Goal: Information Seeking & Learning: Learn about a topic

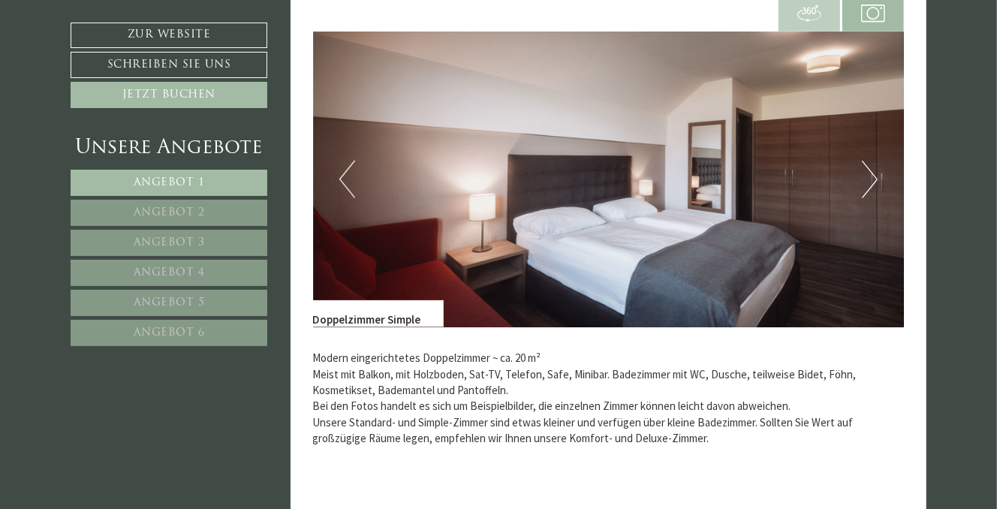
scroll to position [1127, 0]
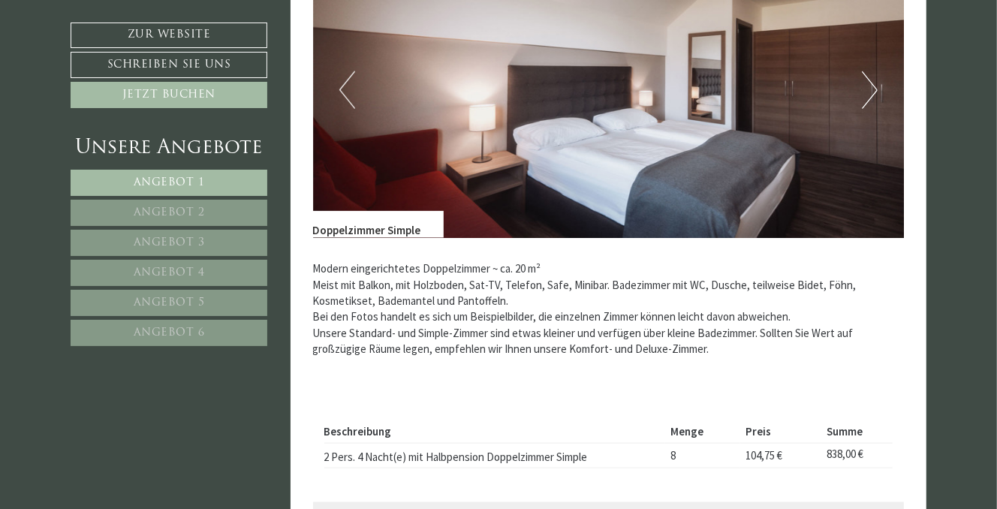
click at [868, 95] on button "Next" at bounding box center [870, 90] width 16 height 38
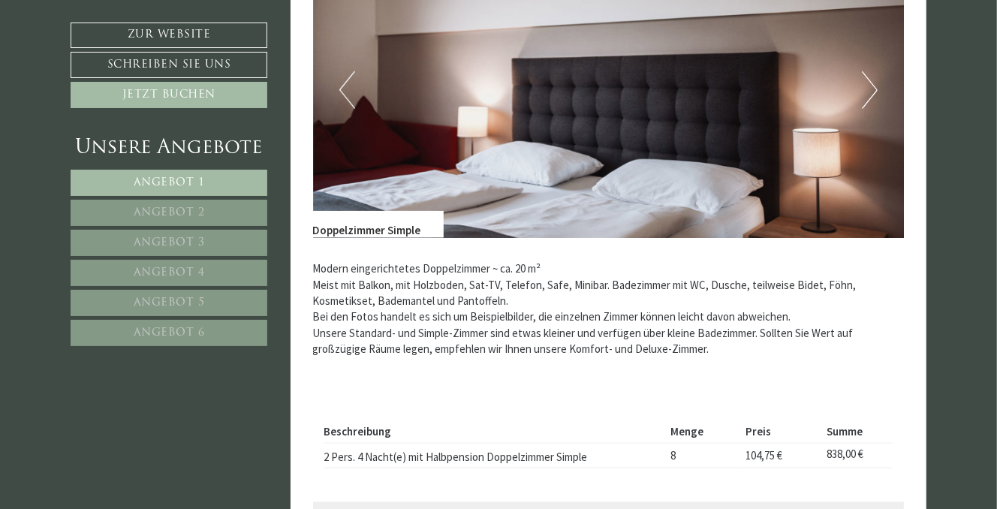
click at [868, 95] on button "Next" at bounding box center [870, 90] width 16 height 38
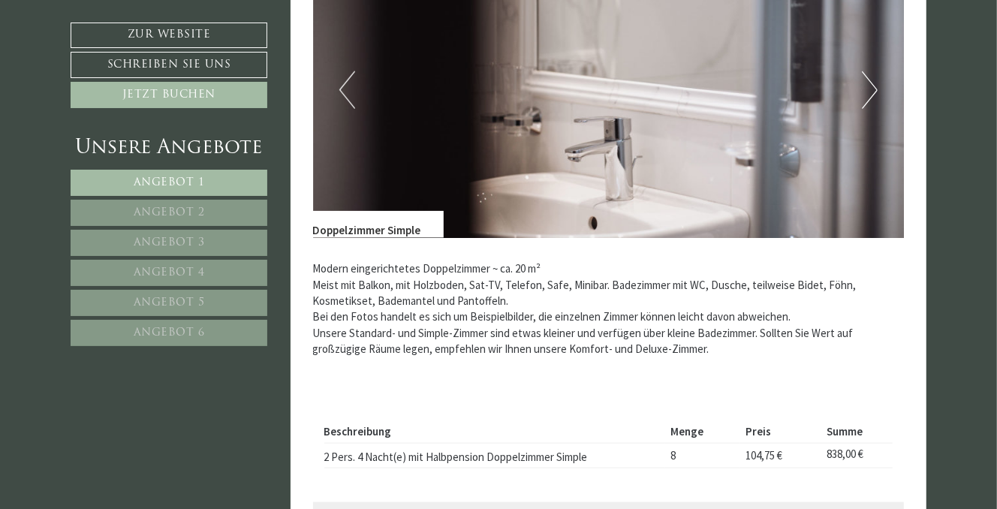
click at [868, 95] on button "Next" at bounding box center [870, 90] width 16 height 38
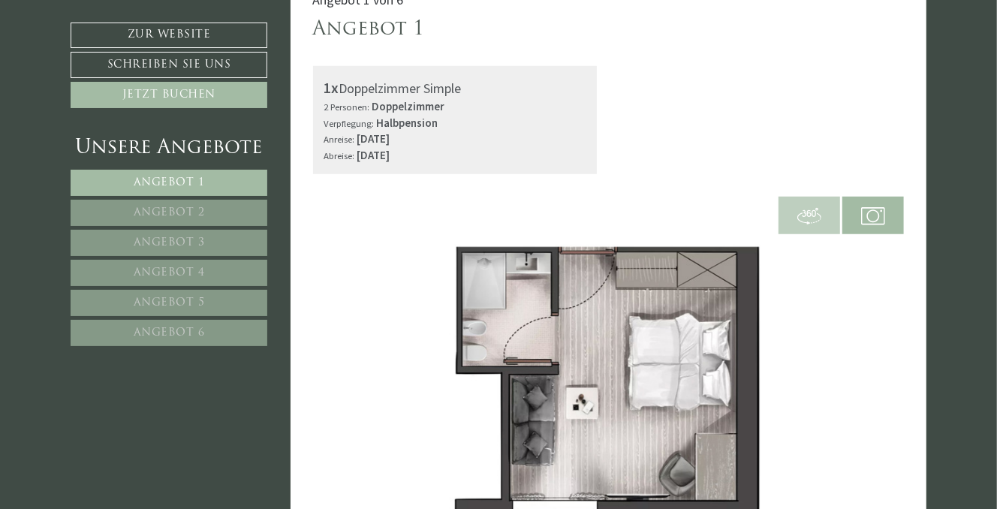
scroll to position [826, 0]
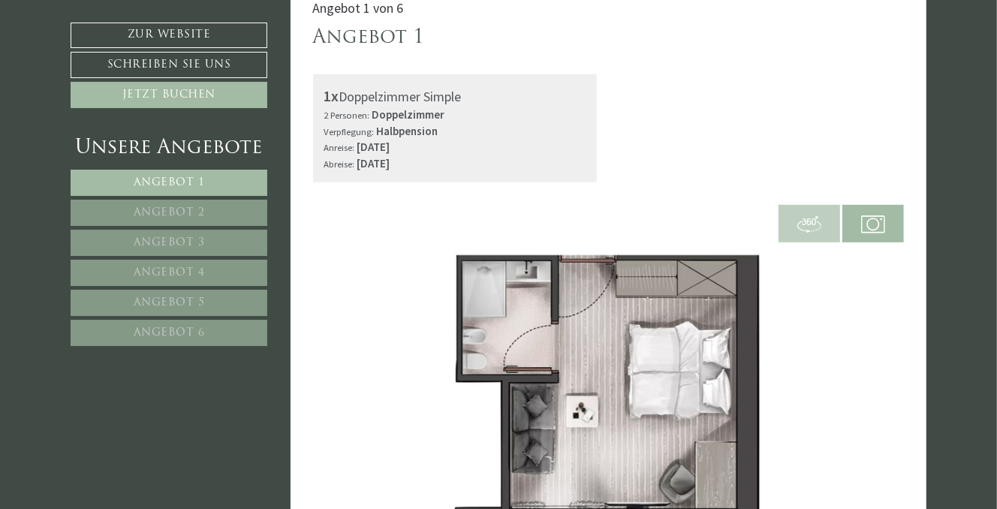
click at [530, 307] on img at bounding box center [609, 391] width 592 height 296
click at [807, 227] on img at bounding box center [810, 225] width 24 height 24
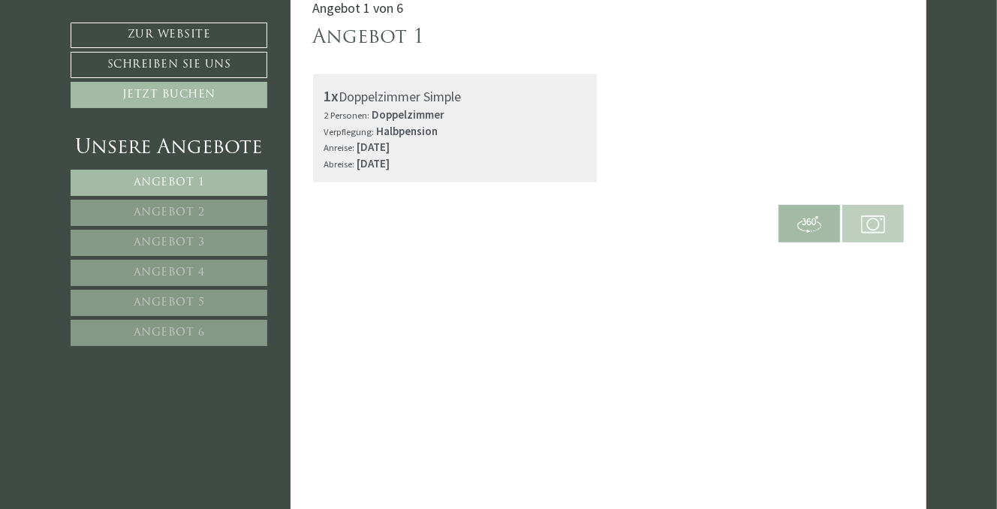
scroll to position [855, 0]
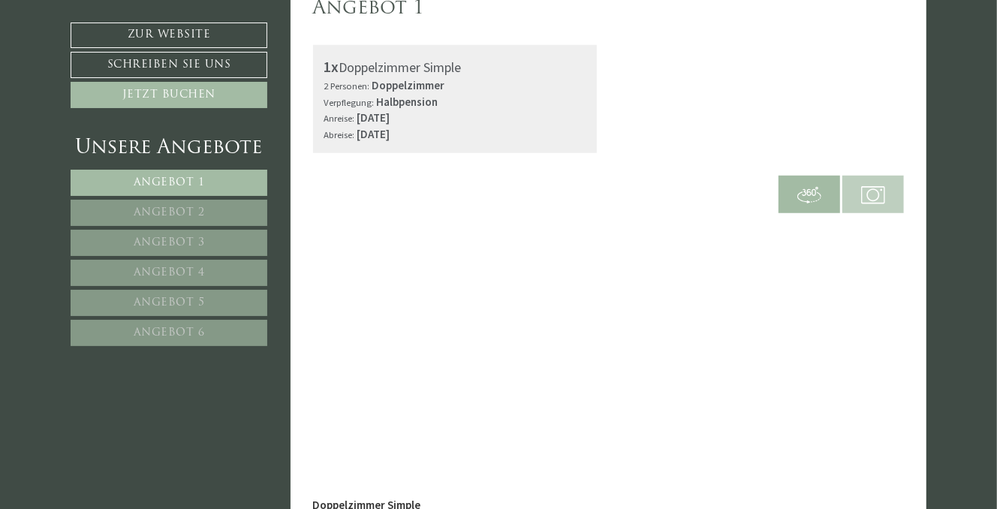
click at [153, 211] on span "Angebot 2" at bounding box center [169, 212] width 71 height 11
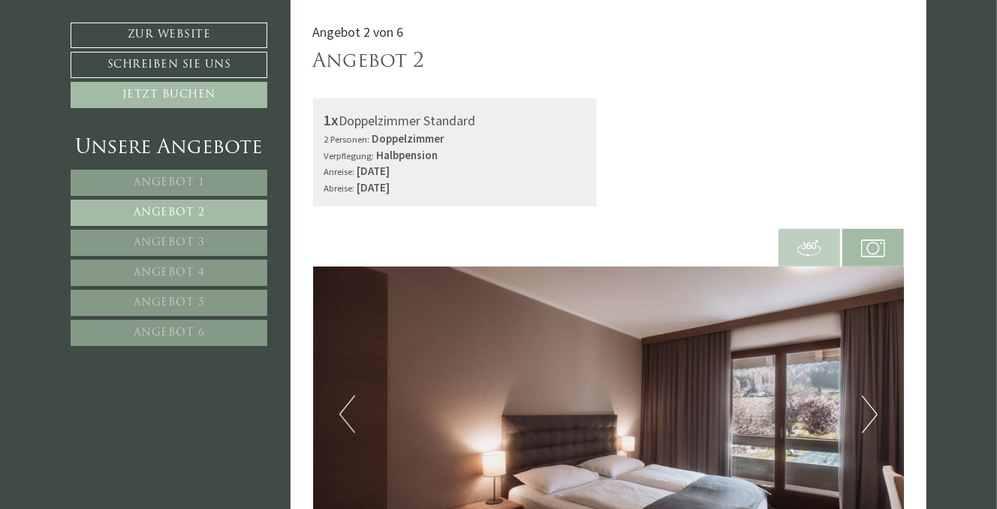
click at [192, 245] on span "Angebot 3" at bounding box center [169, 242] width 71 height 11
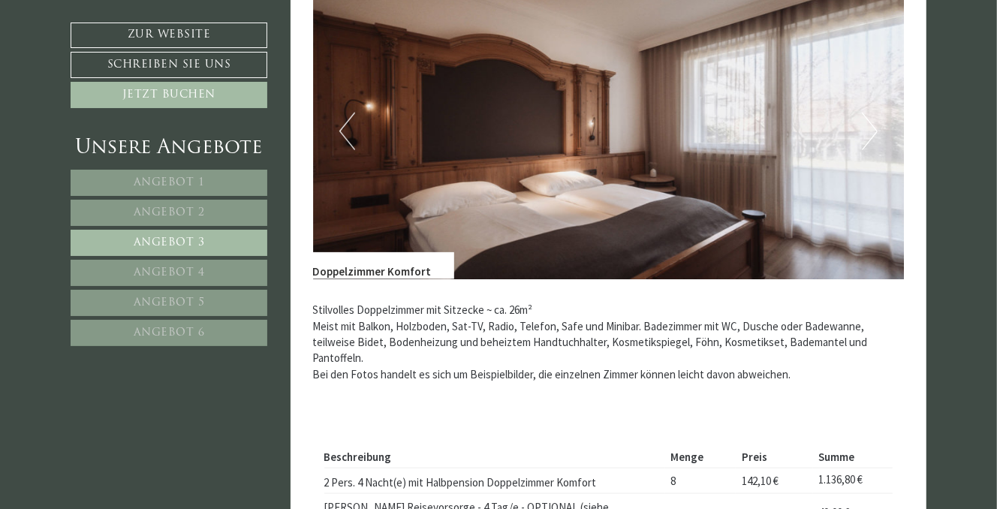
scroll to position [1103, 0]
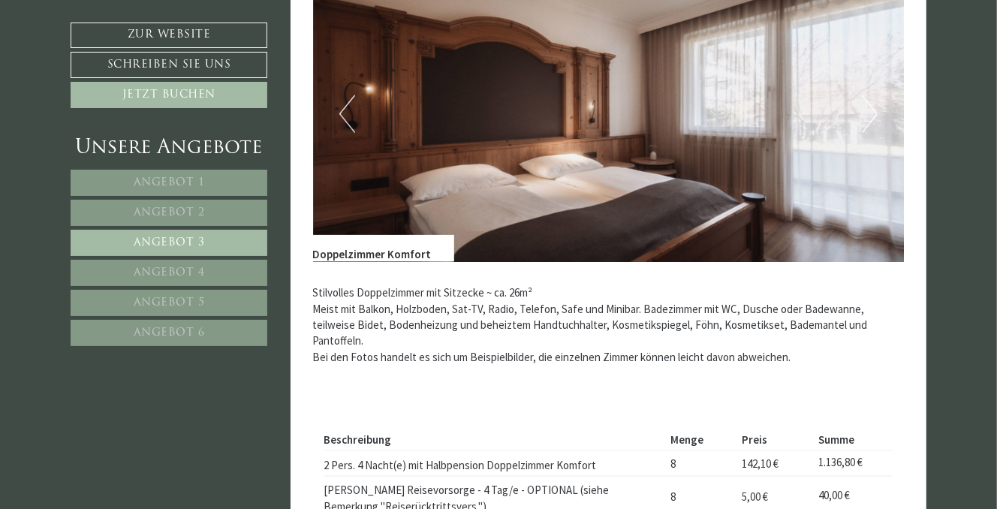
click at [210, 213] on link "Angebot 2" at bounding box center [169, 213] width 197 height 26
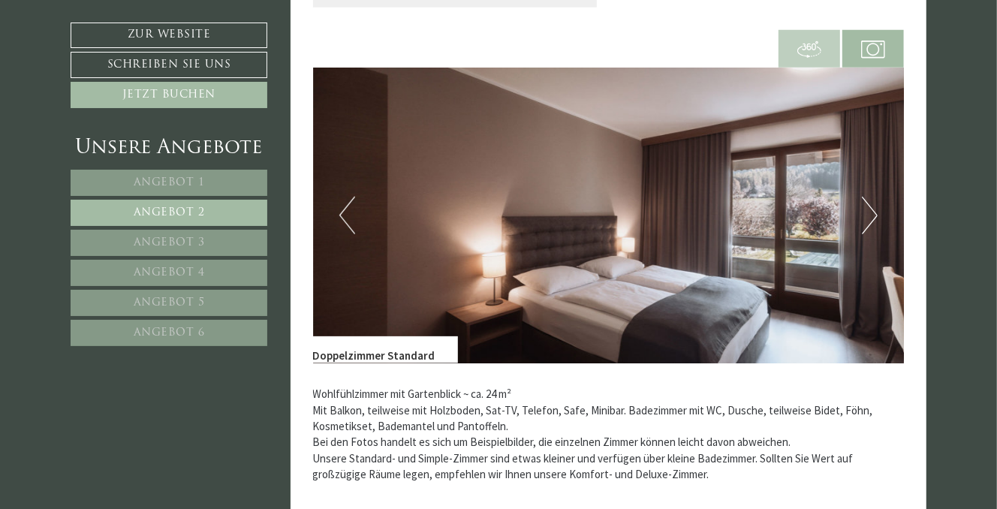
scroll to position [952, 0]
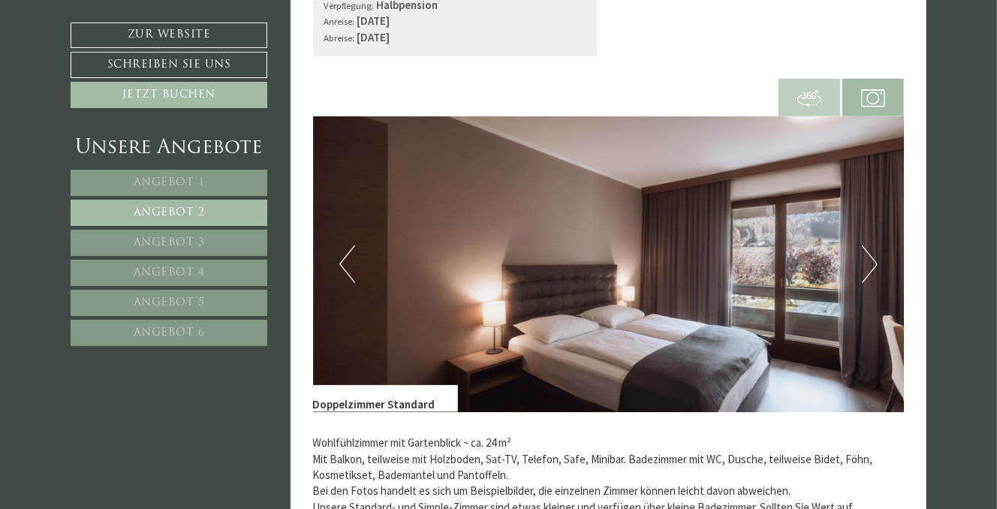
click at [191, 179] on span "Angebot 1" at bounding box center [169, 182] width 71 height 11
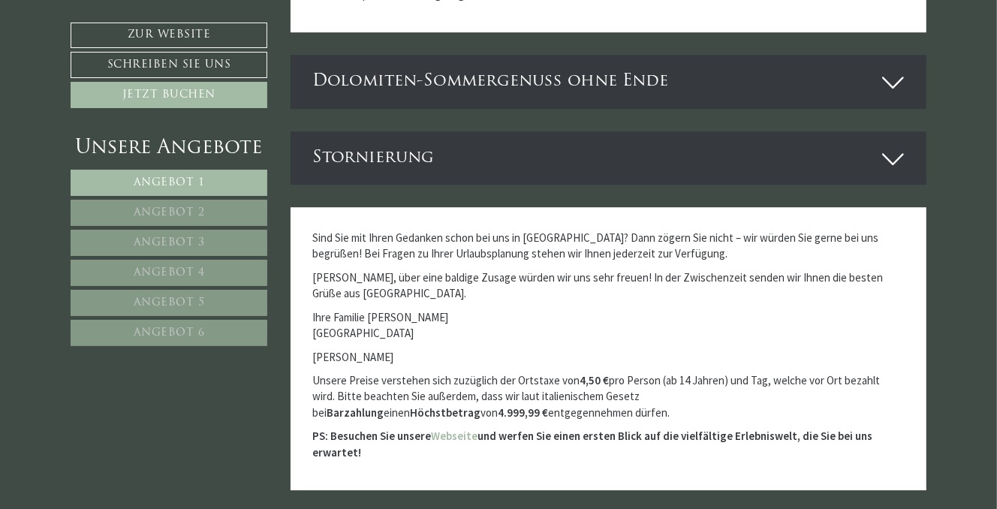
scroll to position [3008, 0]
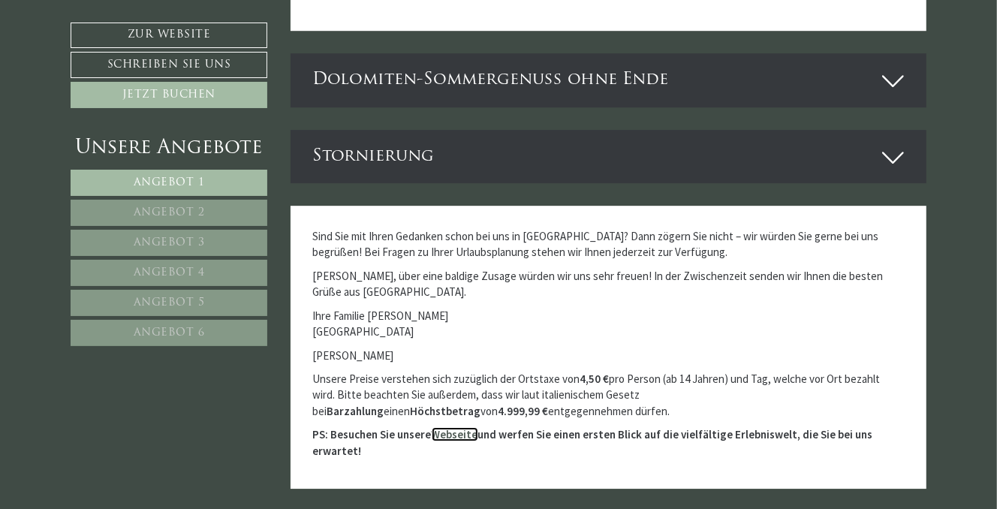
click at [460, 427] on link "Webseite" at bounding box center [455, 434] width 47 height 14
click at [197, 179] on span "Angebot 1" at bounding box center [169, 182] width 71 height 11
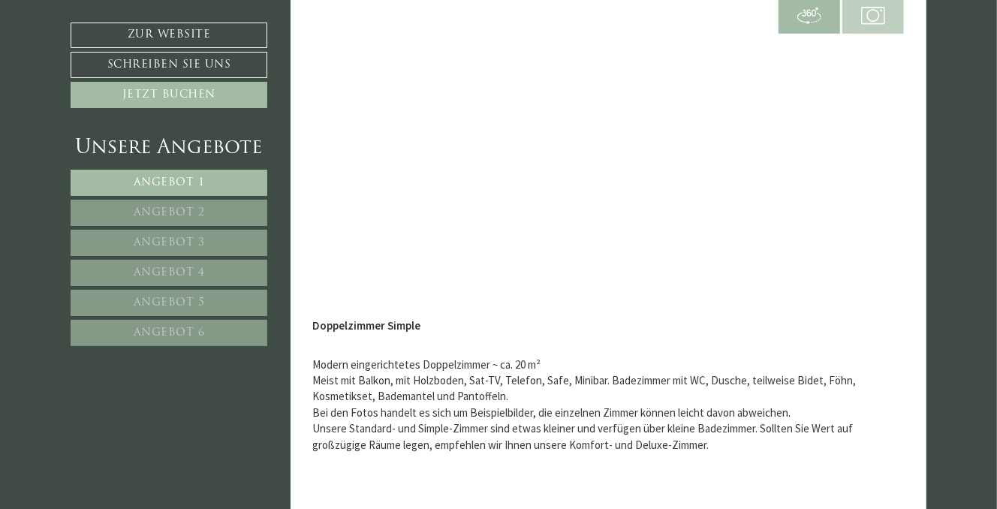
scroll to position [1103, 0]
